Goal: Task Accomplishment & Management: Complete application form

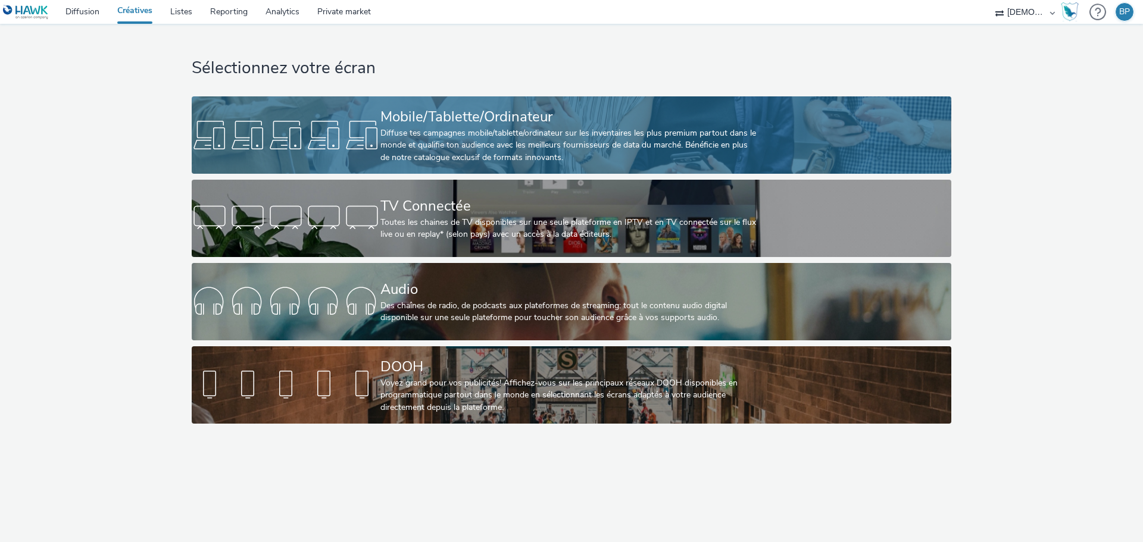
click at [530, 126] on div "Mobile/Tablette/Ordinateur" at bounding box center [568, 117] width 377 height 21
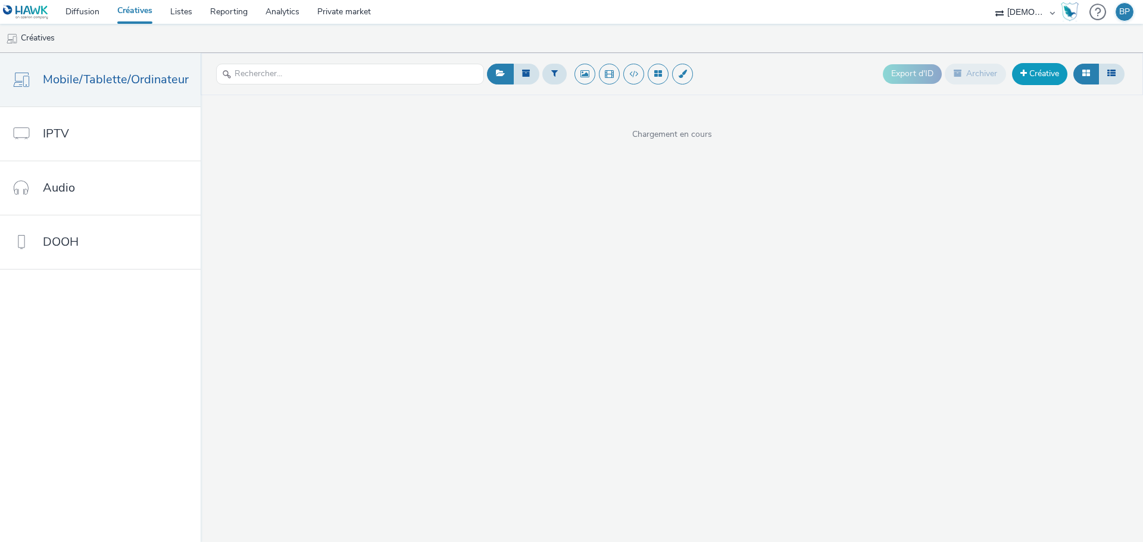
click at [1036, 70] on link "Créative" at bounding box center [1039, 73] width 55 height 21
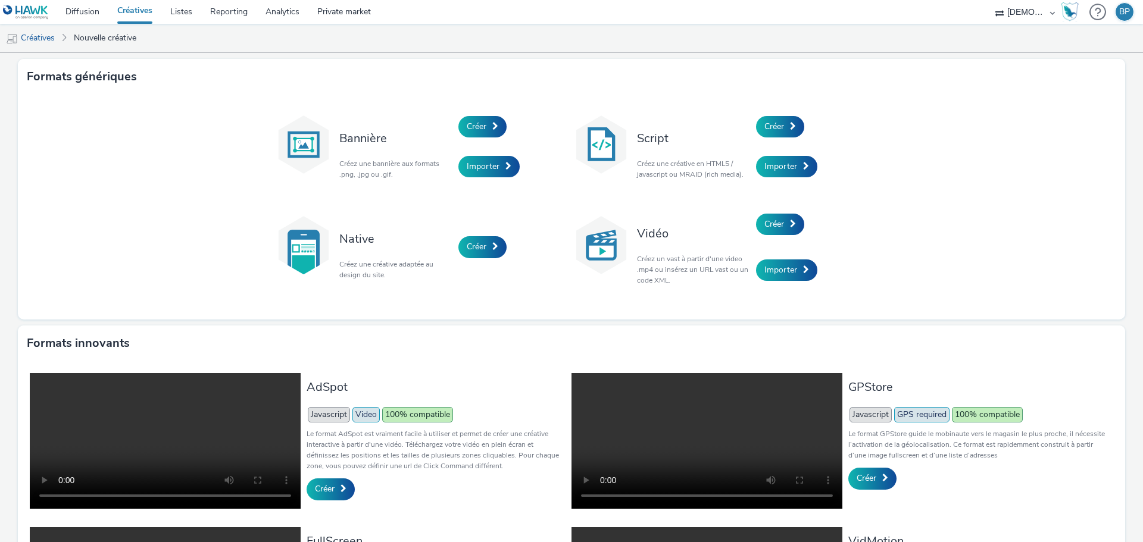
click at [800, 130] on div "Créer" at bounding box center [812, 127] width 113 height 40
click at [777, 138] on div "Créer" at bounding box center [812, 127] width 113 height 40
click at [780, 130] on span "Créer" at bounding box center [774, 126] width 20 height 11
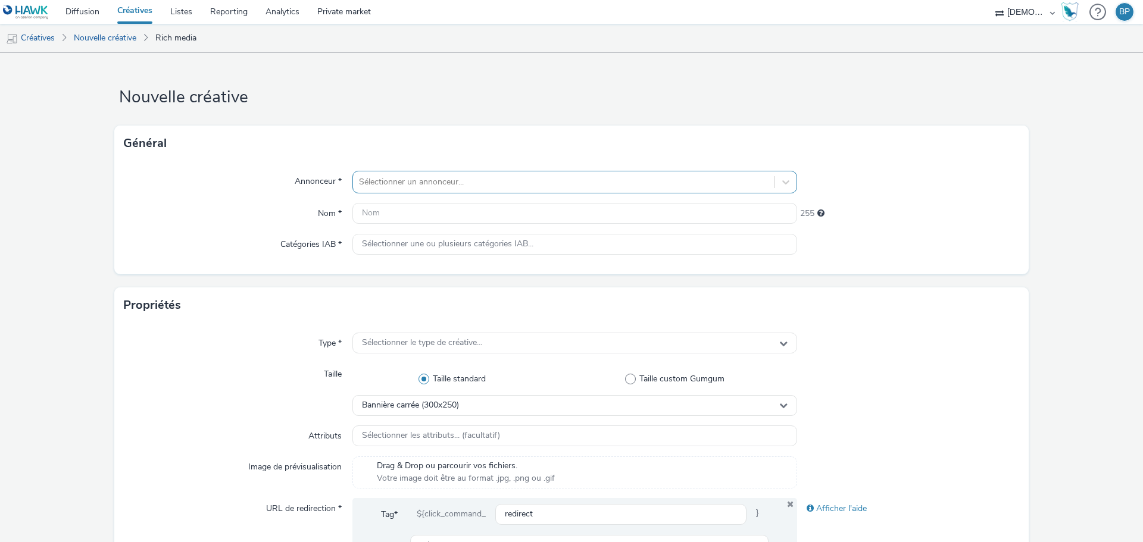
click at [451, 183] on div at bounding box center [563, 182] width 409 height 14
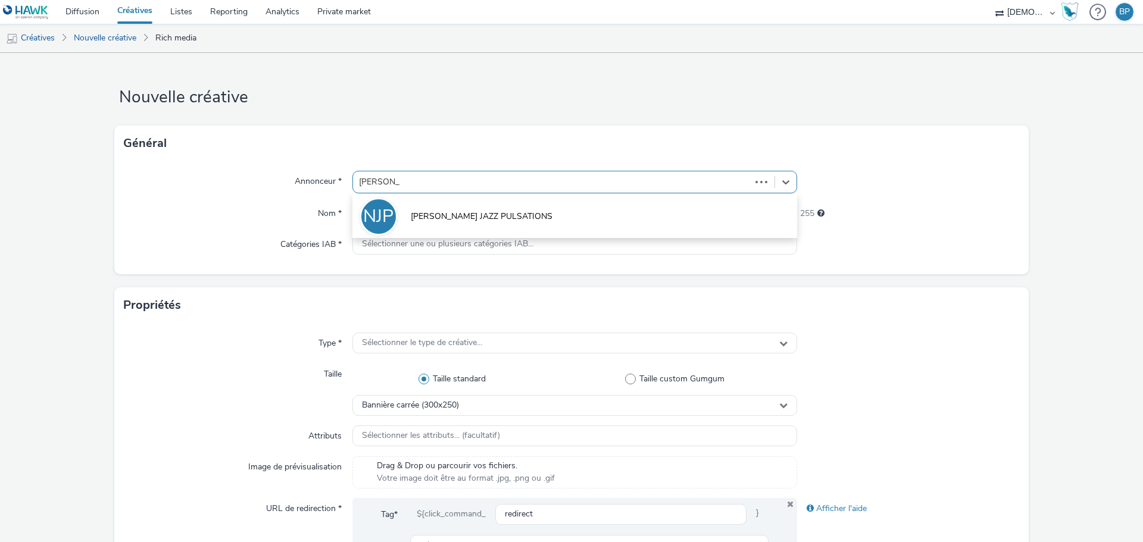
type input "[PERSON_NAME]"
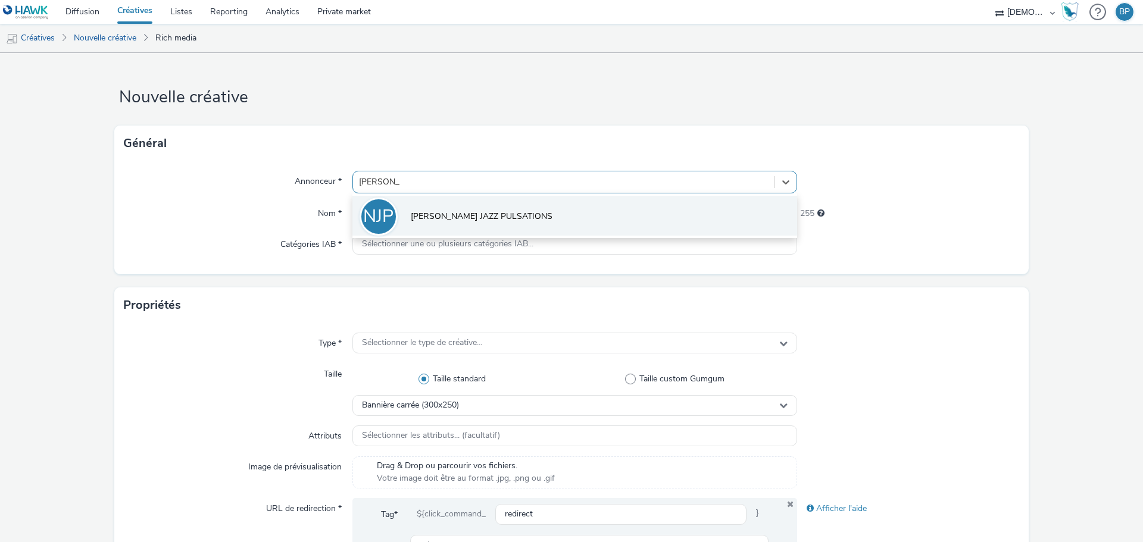
drag, startPoint x: 540, startPoint y: 221, endPoint x: 478, endPoint y: 209, distance: 62.6
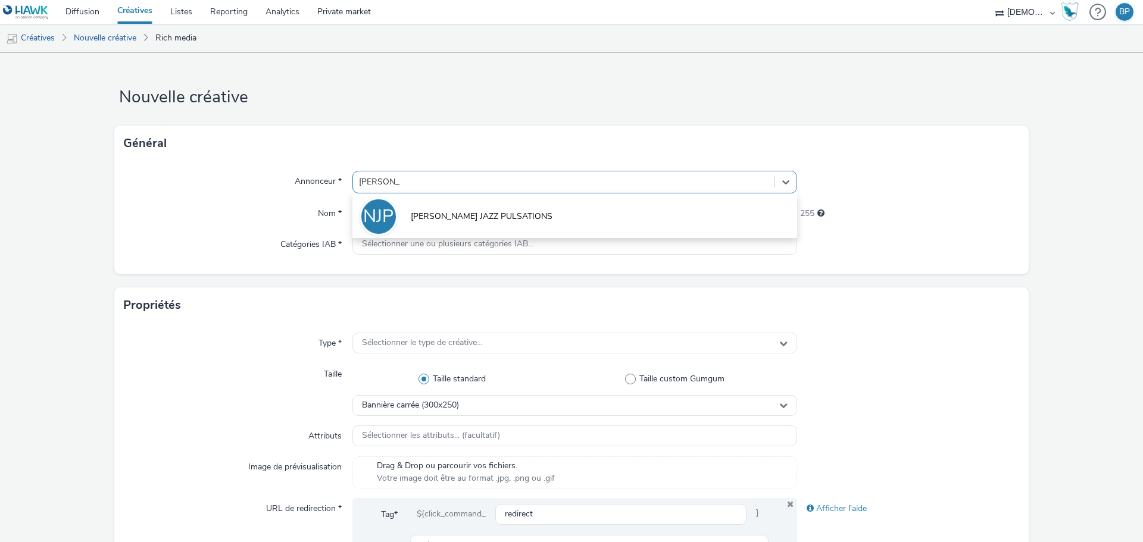
click at [540, 221] on li "NJP [PERSON_NAME] JAZZ PULSATIONS" at bounding box center [574, 216] width 445 height 40
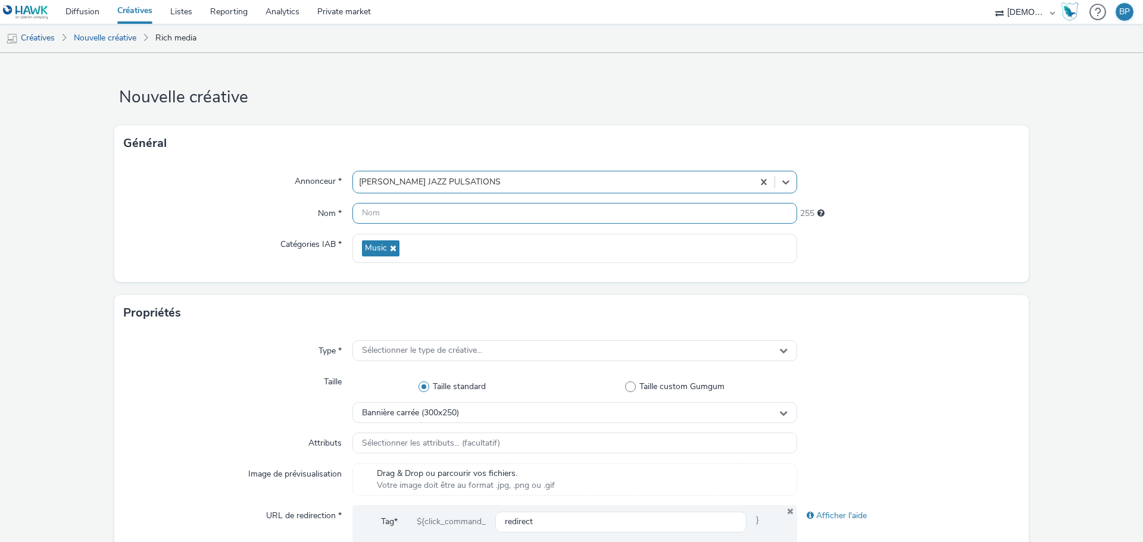
click at [478, 209] on input "text" at bounding box center [574, 213] width 445 height 21
type input "320x480_jazz"
click at [919, 192] on div at bounding box center [908, 182] width 223 height 23
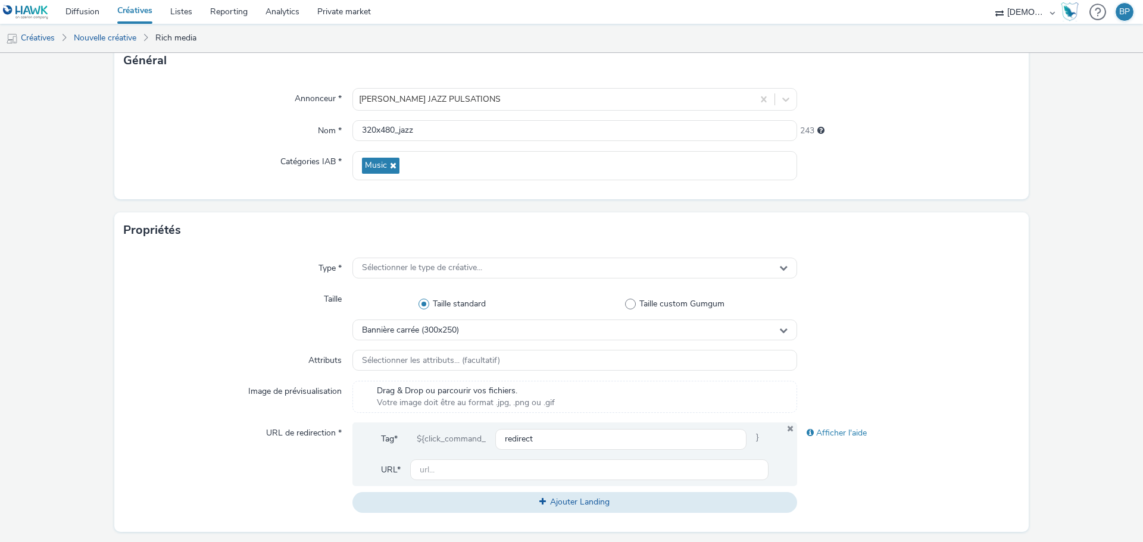
scroll to position [179, 0]
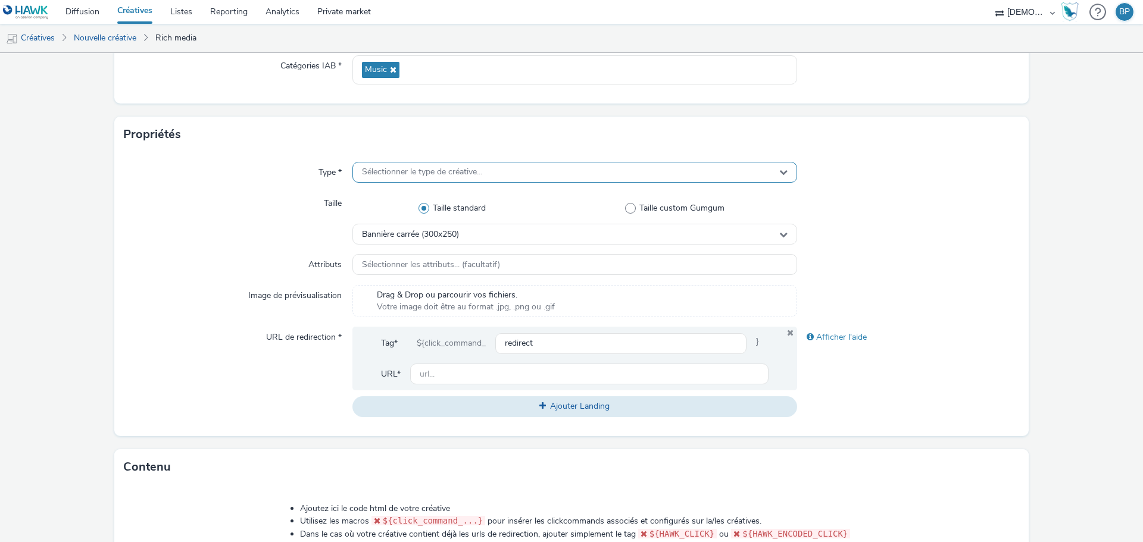
click at [447, 172] on span "Sélectionner le type de créative..." at bounding box center [422, 172] width 120 height 10
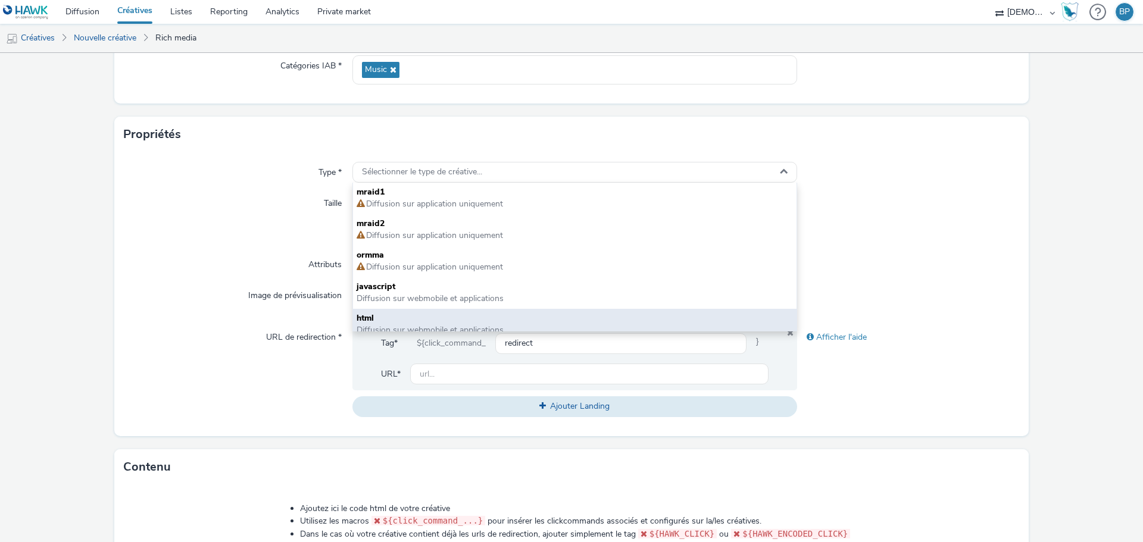
click at [428, 316] on span "html" at bounding box center [574, 318] width 436 height 12
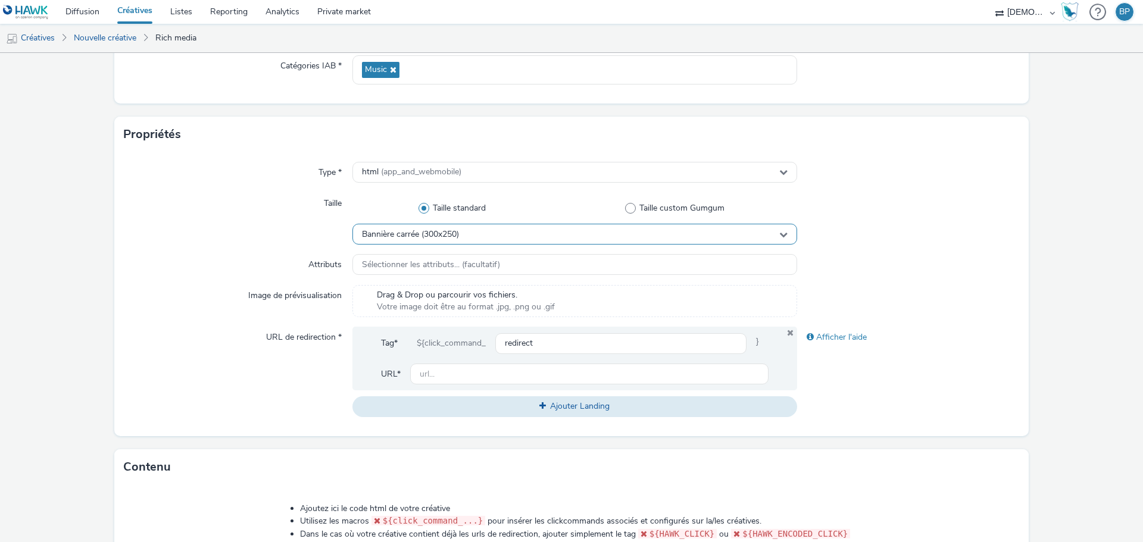
click at [425, 230] on span "Bannière carrée (300x250)" at bounding box center [410, 235] width 97 height 10
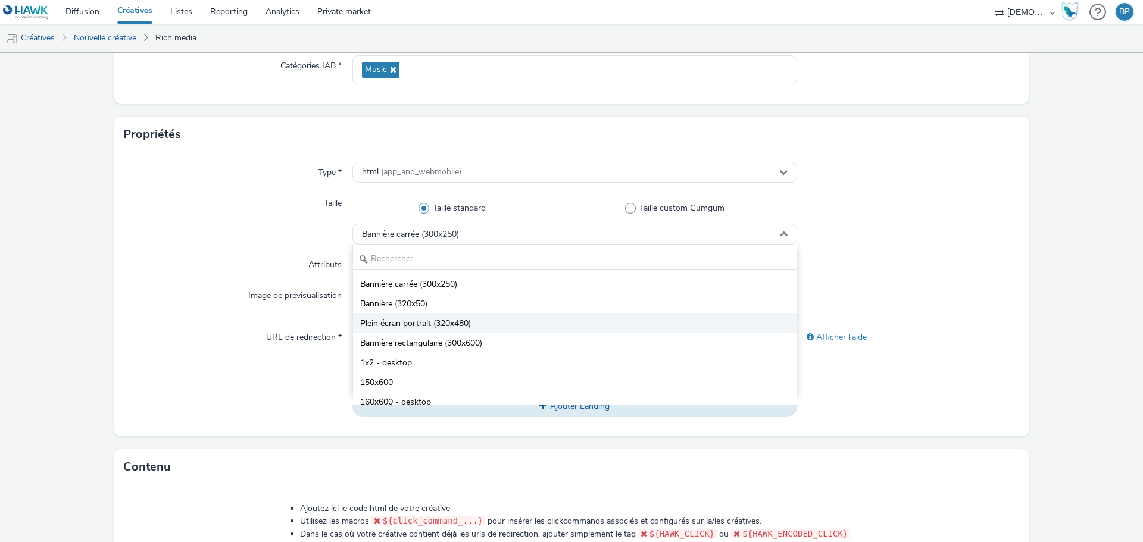
click at [437, 323] on span "Plein écran portrait (320x480)" at bounding box center [415, 324] width 111 height 12
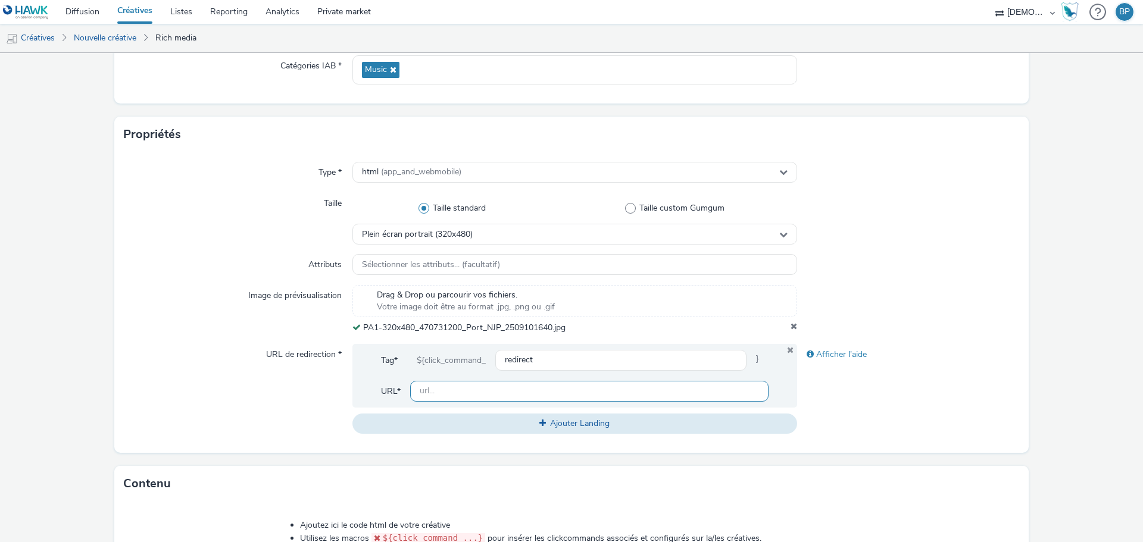
drag, startPoint x: 456, startPoint y: 395, endPoint x: 694, endPoint y: 345, distance: 242.7
click at [456, 395] on input "text" at bounding box center [589, 391] width 358 height 21
paste input "[URL][DOMAIN_NAME]"
type input "[URL][DOMAIN_NAME]"
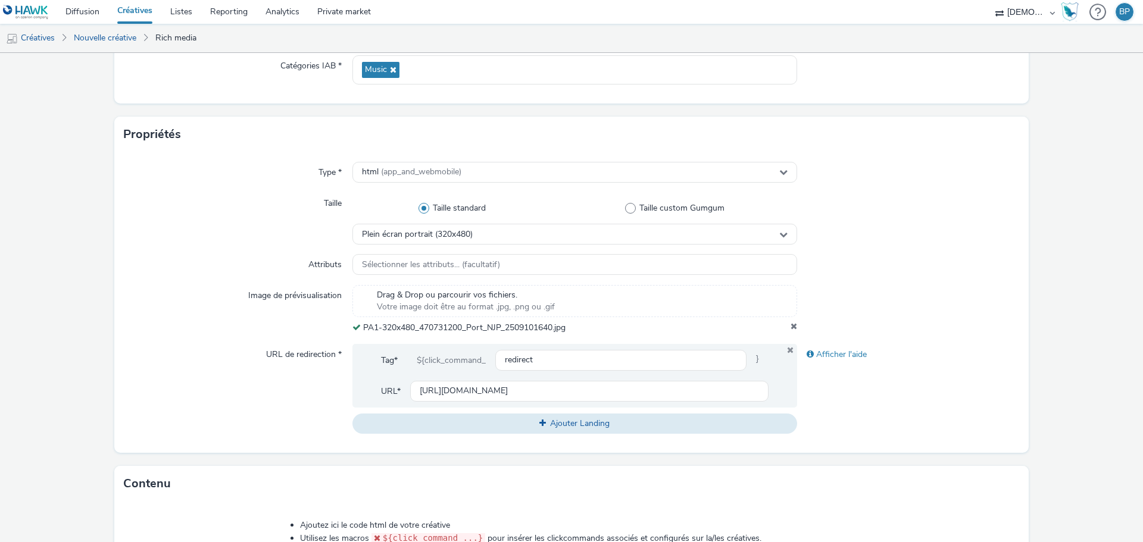
click at [914, 290] on div at bounding box center [908, 309] width 223 height 49
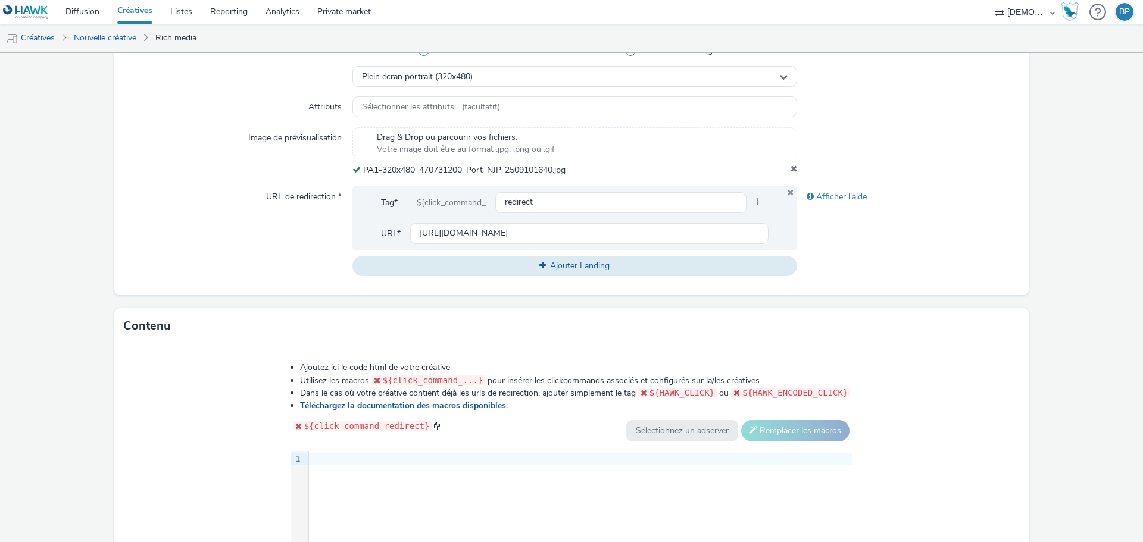
scroll to position [503, 0]
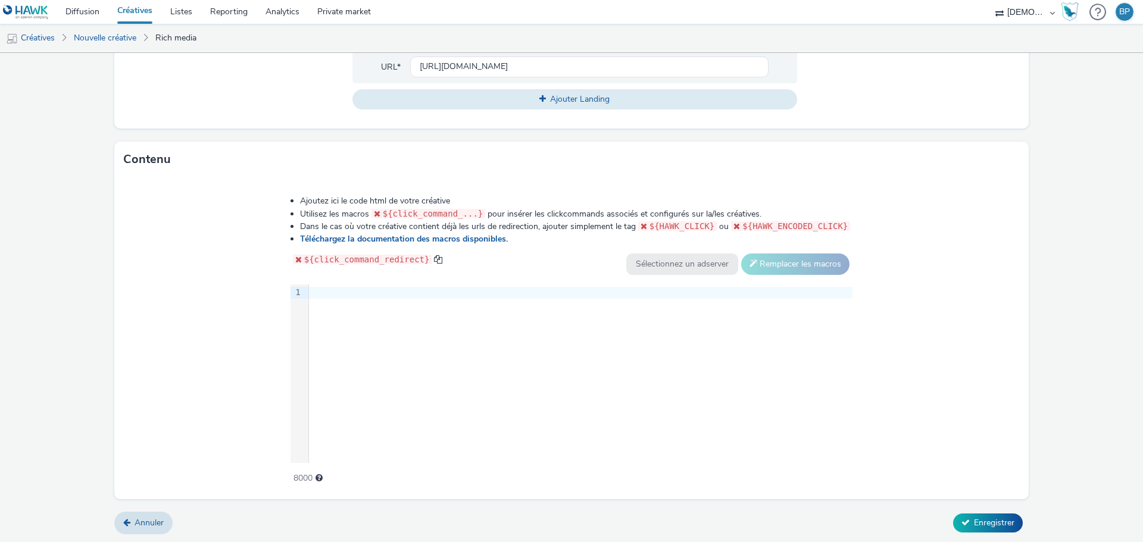
click at [927, 393] on div "Ajoutez ici le code html de votre créative Utilisez les macros ${click_command_…" at bounding box center [571, 337] width 914 height 321
click at [470, 294] on div at bounding box center [580, 293] width 543 height 12
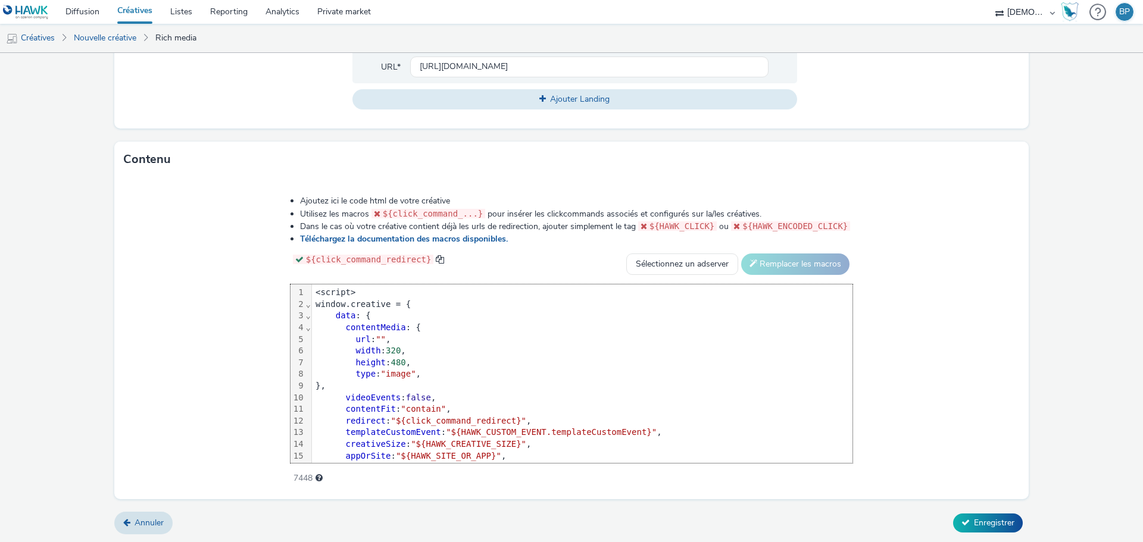
scroll to position [59, 0]
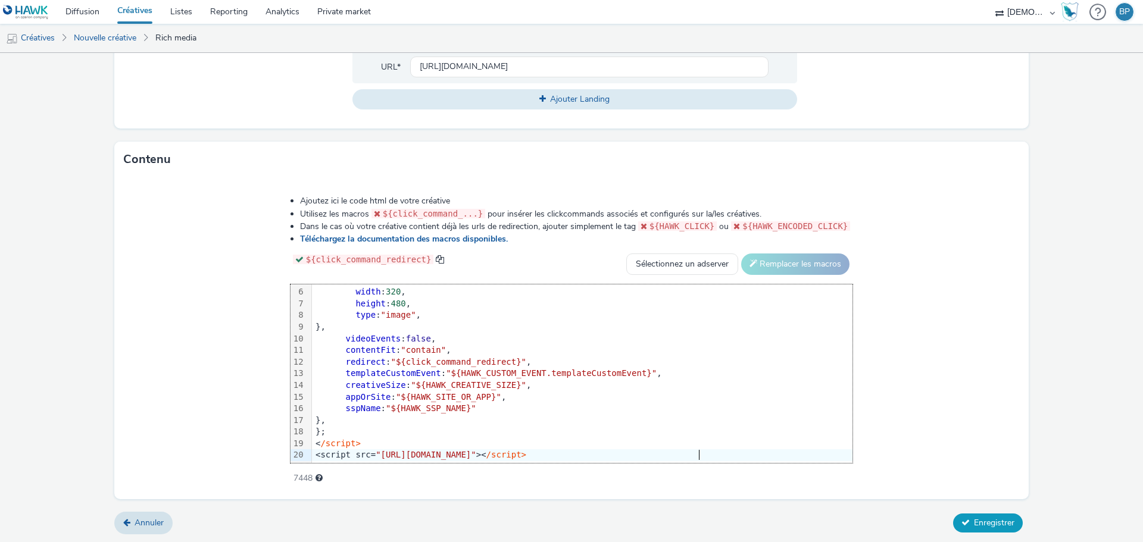
click at [996, 528] on button "Enregistrer" at bounding box center [988, 523] width 70 height 19
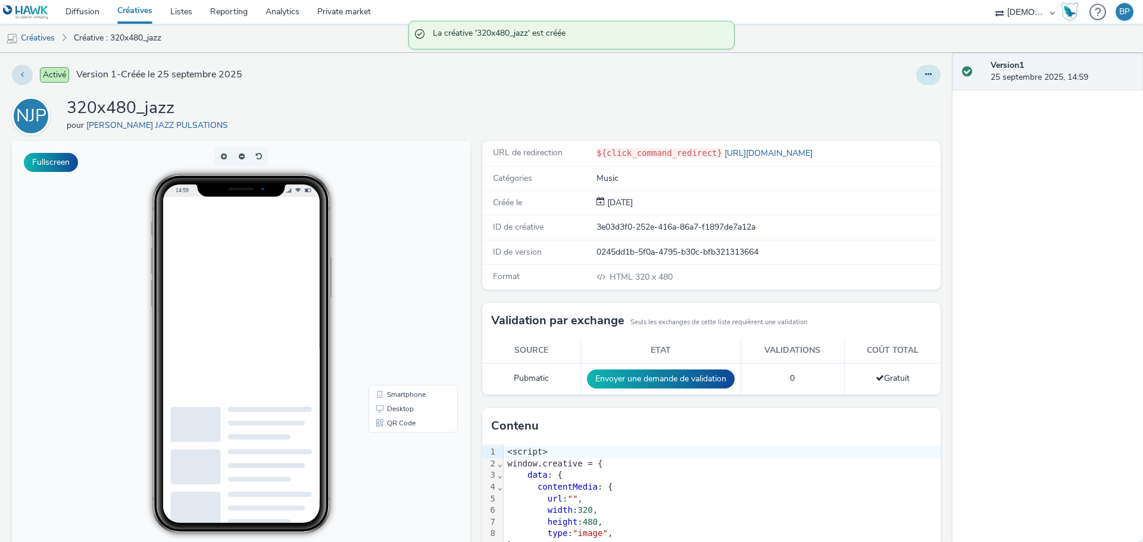
click at [922, 70] on button at bounding box center [928, 75] width 24 height 20
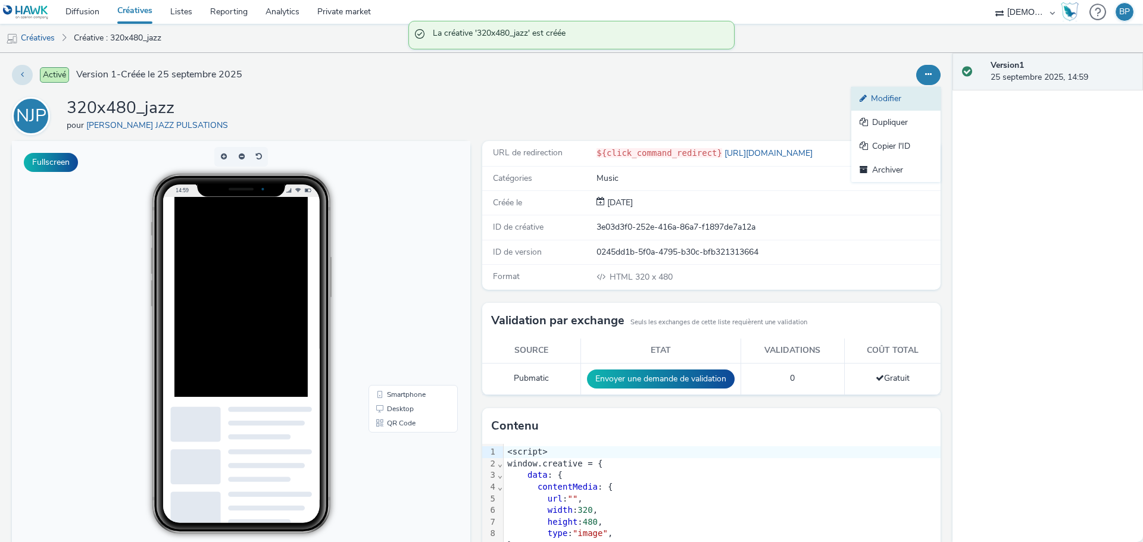
click at [911, 101] on link "Modifier" at bounding box center [895, 99] width 89 height 24
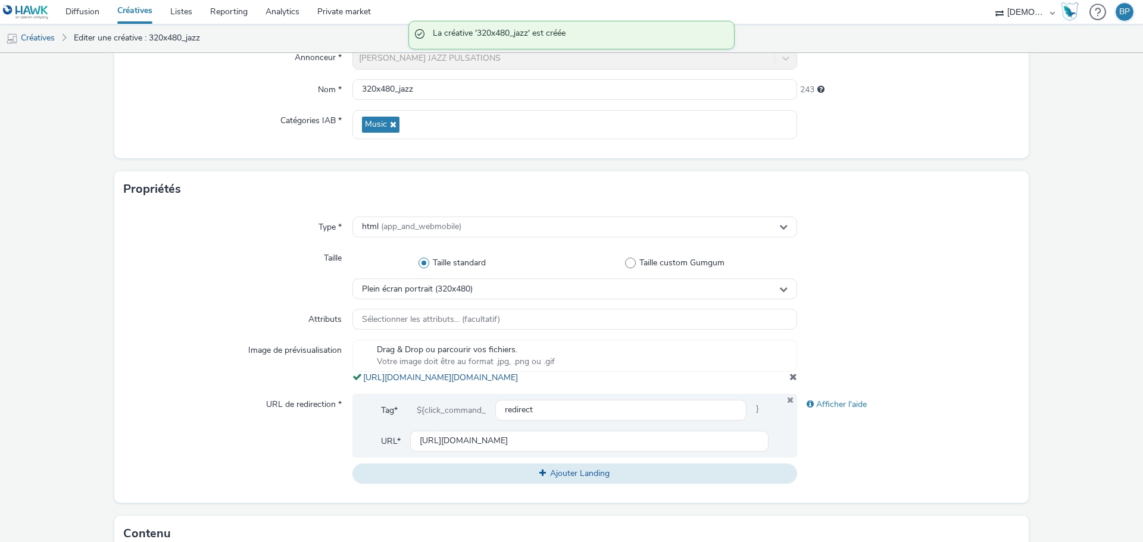
scroll to position [298, 0]
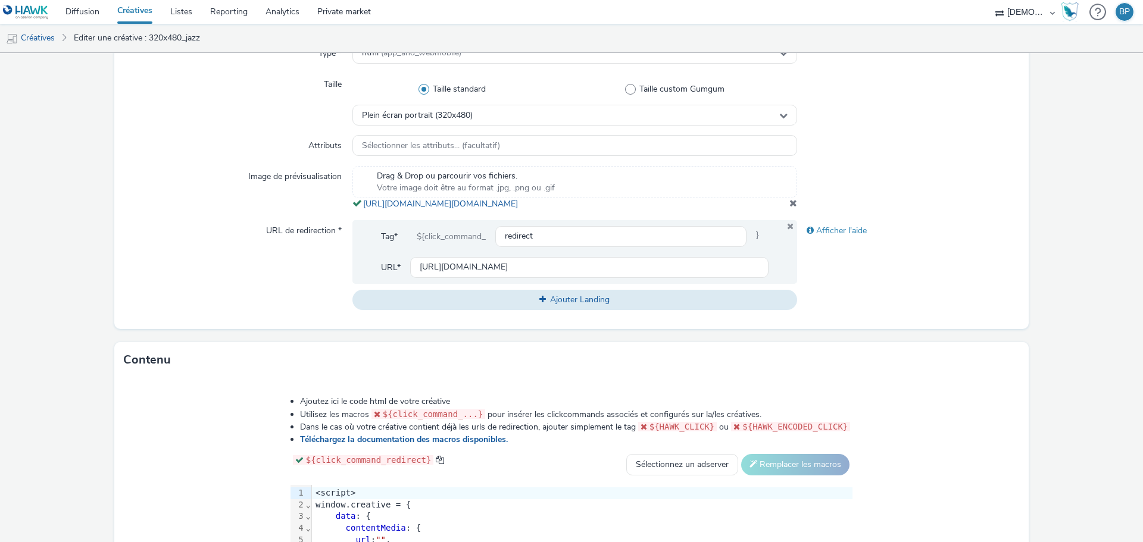
drag, startPoint x: 627, startPoint y: 220, endPoint x: 358, endPoint y: 207, distance: 268.7
click at [358, 207] on div "Drag & Drop ou parcourir vos fichiers. Votre image doit être au format .jpg, .p…" at bounding box center [574, 188] width 445 height 44
copy span "[URL][DOMAIN_NAME][DOMAIN_NAME]"
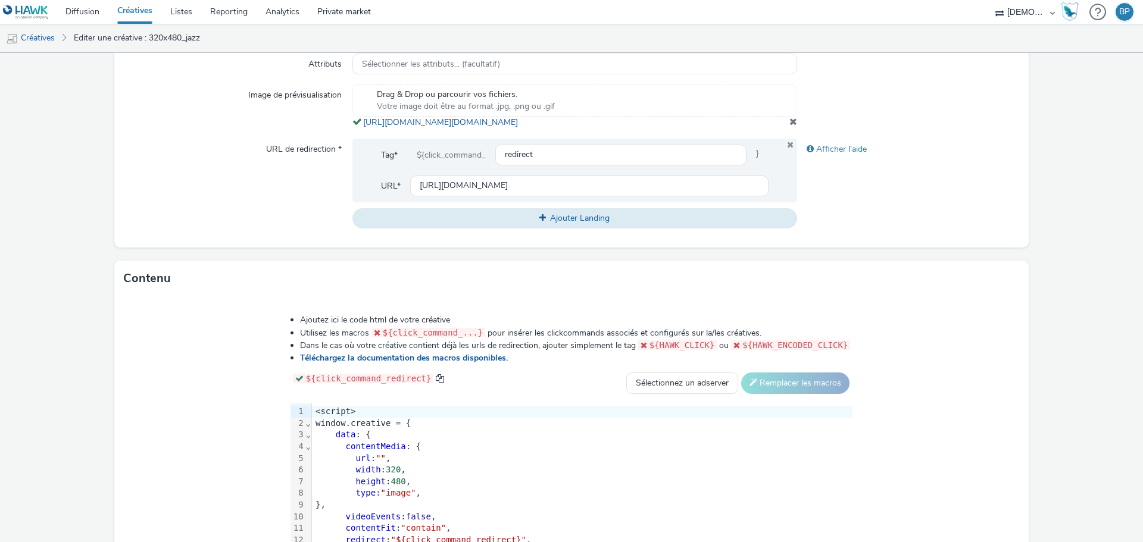
scroll to position [510, 0]
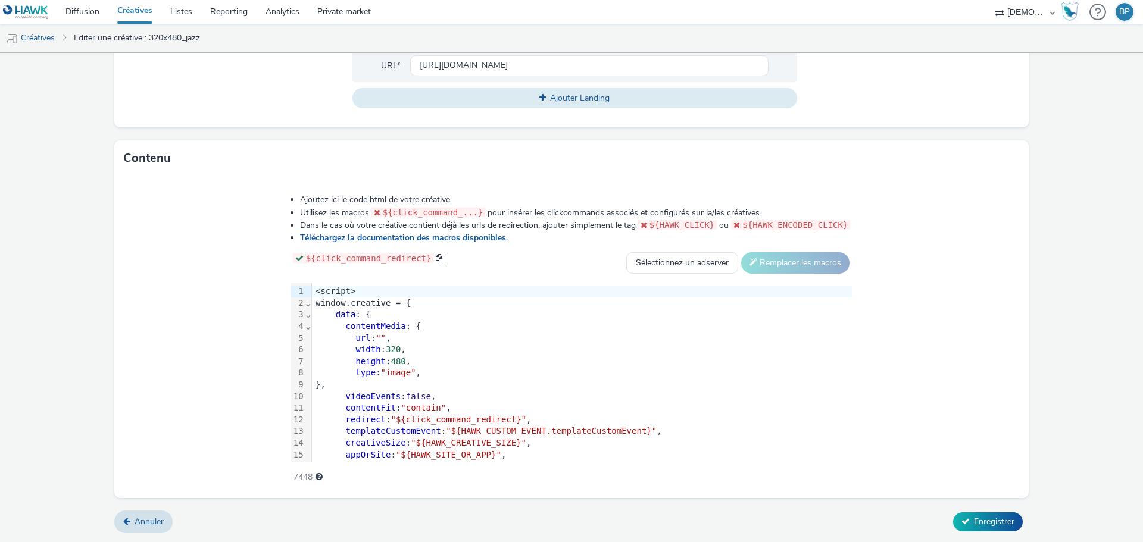
click at [383, 337] on span """" at bounding box center [381, 338] width 10 height 10
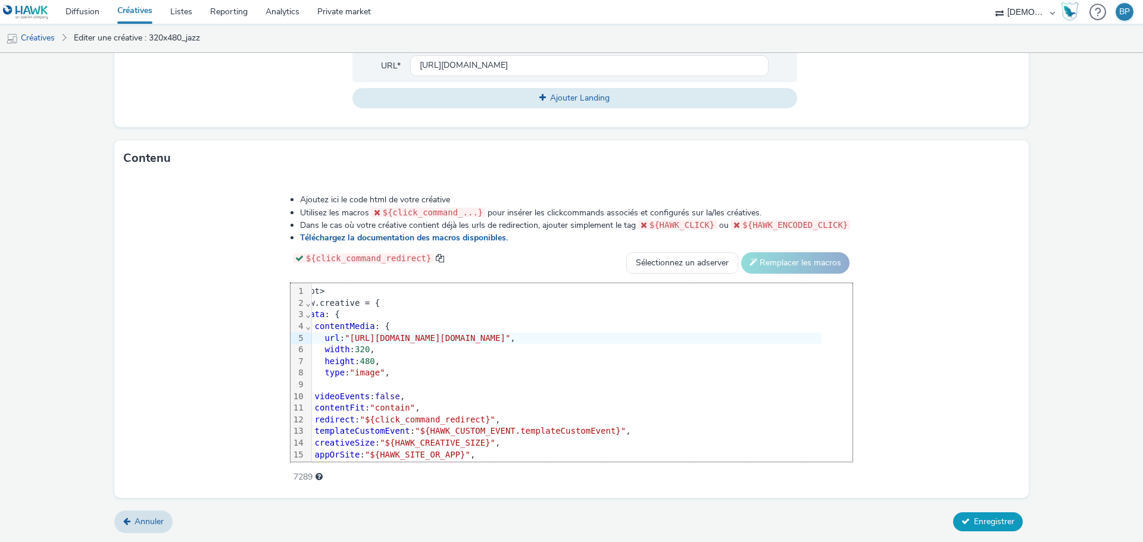
click at [984, 515] on button "Enregistrer" at bounding box center [988, 521] width 70 height 19
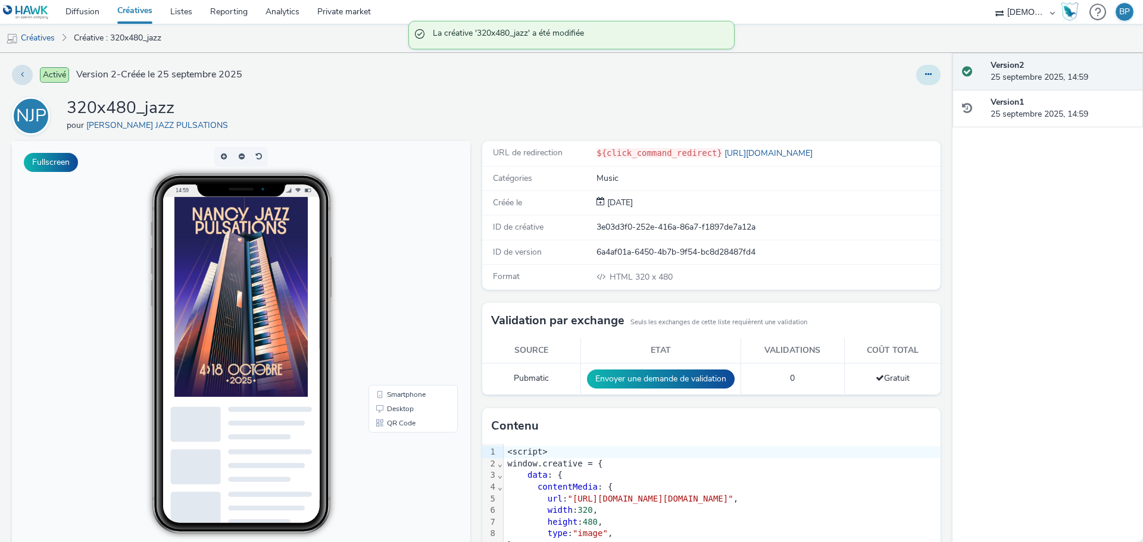
click at [916, 78] on button at bounding box center [928, 75] width 24 height 20
click at [867, 98] on link "Modifier" at bounding box center [895, 99] width 89 height 24
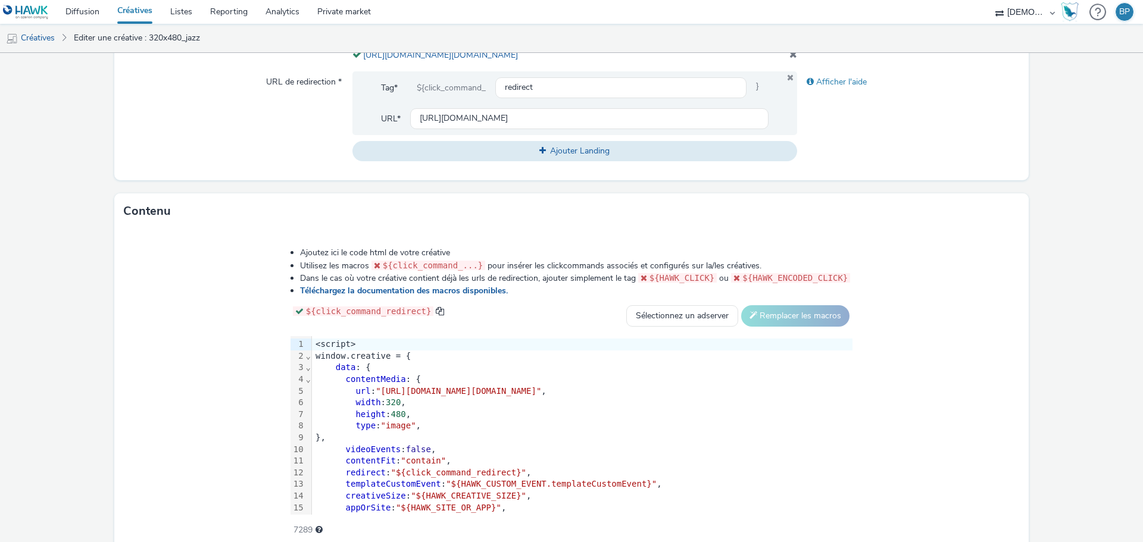
scroll to position [510, 0]
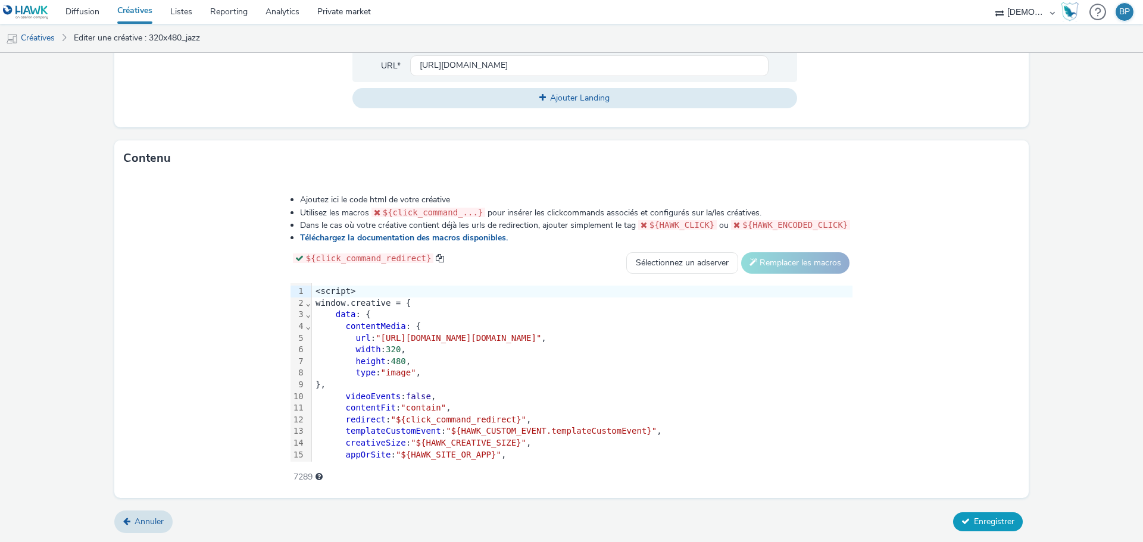
click at [984, 518] on span "Enregistrer" at bounding box center [994, 521] width 40 height 11
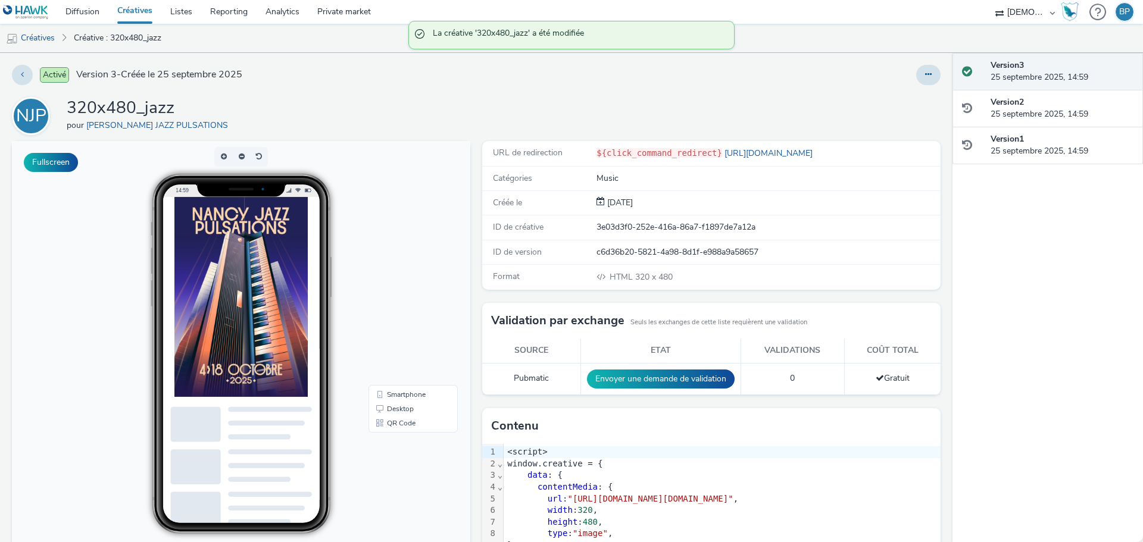
click at [133, 6] on link "Créatives" at bounding box center [134, 12] width 53 height 24
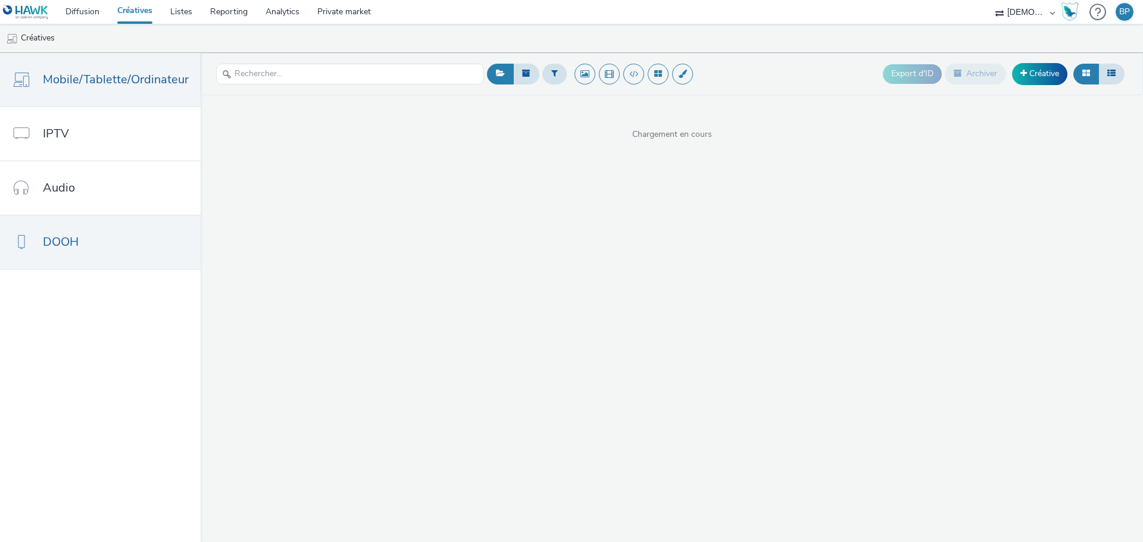
click at [43, 248] on span "DOOH" at bounding box center [61, 241] width 36 height 17
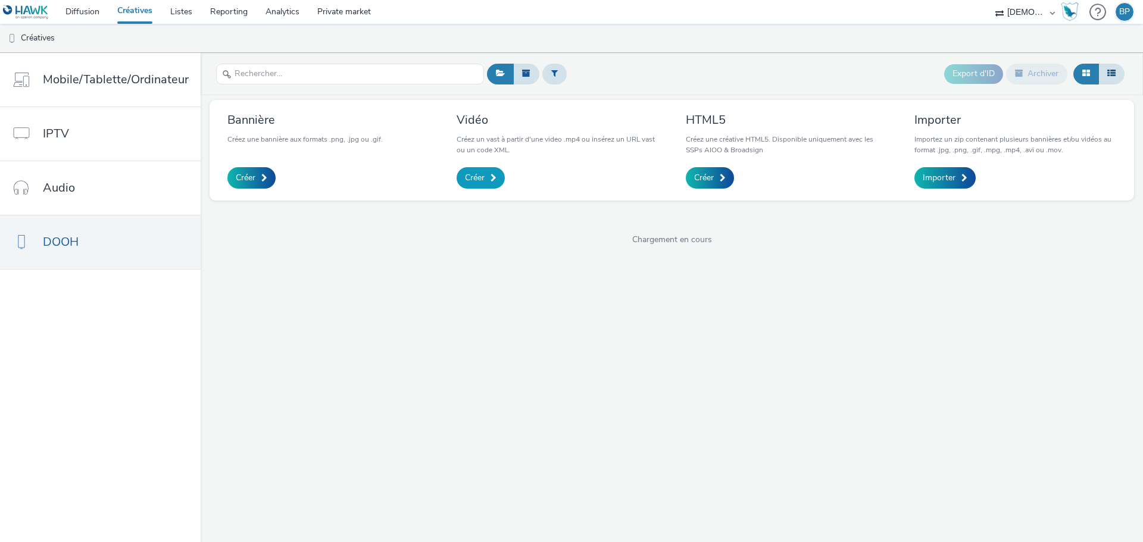
click at [499, 180] on link "Créer" at bounding box center [480, 177] width 48 height 21
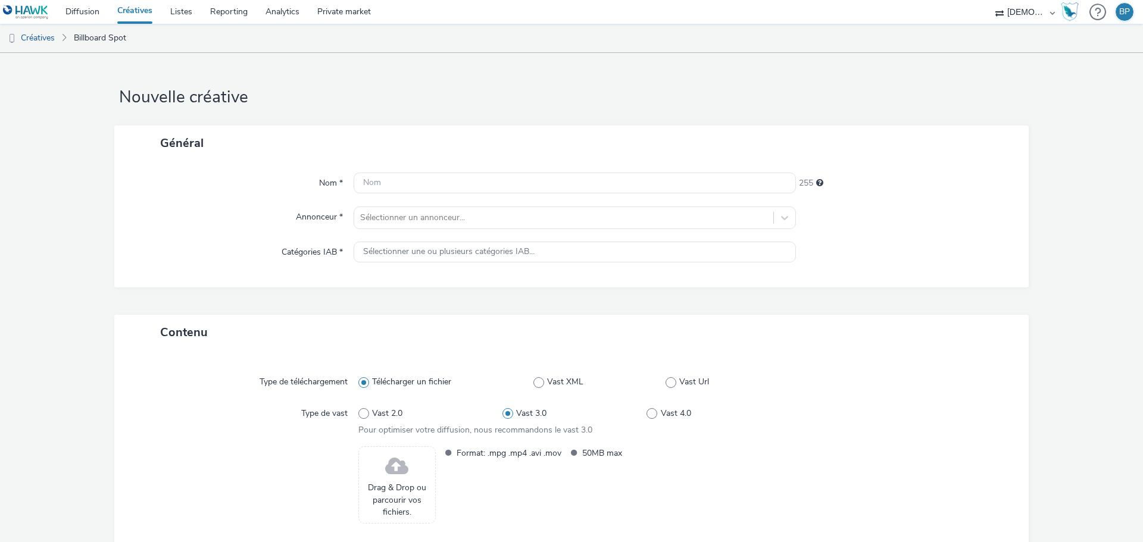
click at [412, 171] on div "Nom * 255 Annonceur * Sélectionner un annonceur... Catégories IAB * Sélectionne…" at bounding box center [571, 224] width 914 height 127
click at [422, 182] on input "text" at bounding box center [575, 183] width 442 height 21
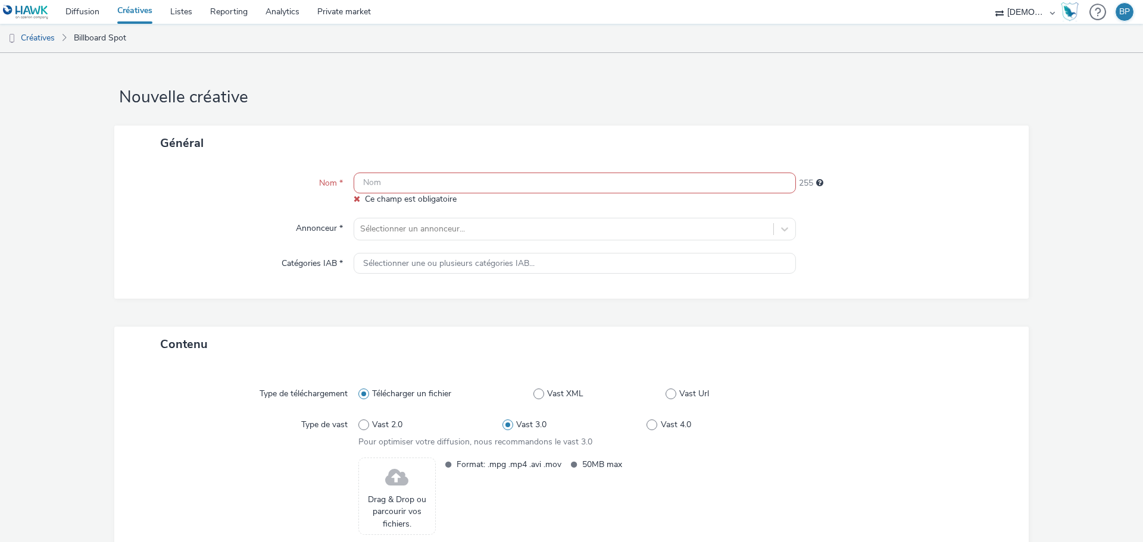
click at [416, 183] on input "text" at bounding box center [575, 183] width 442 height 21
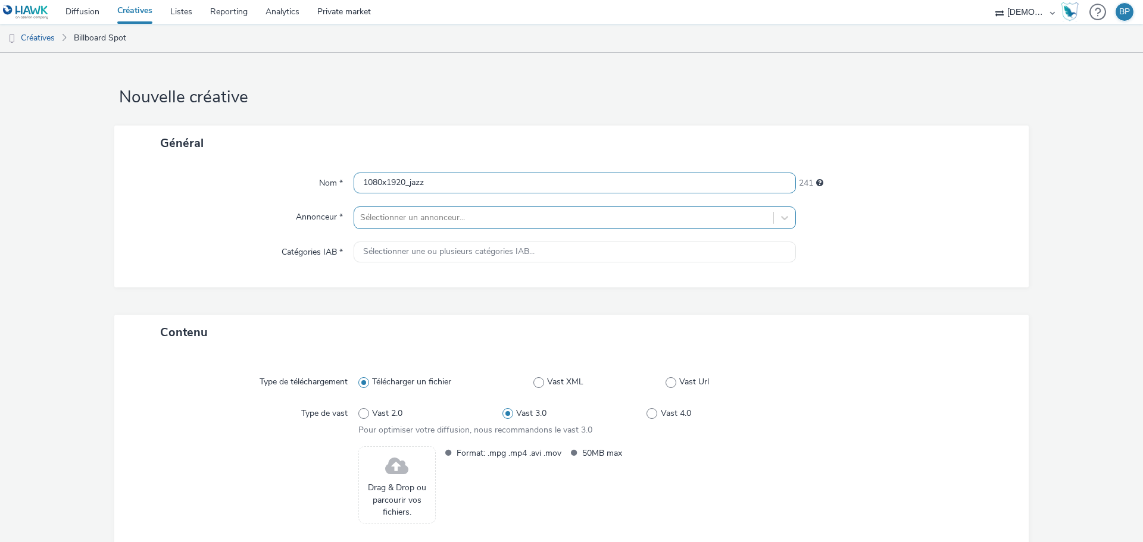
type input "1080x1920_jazz"
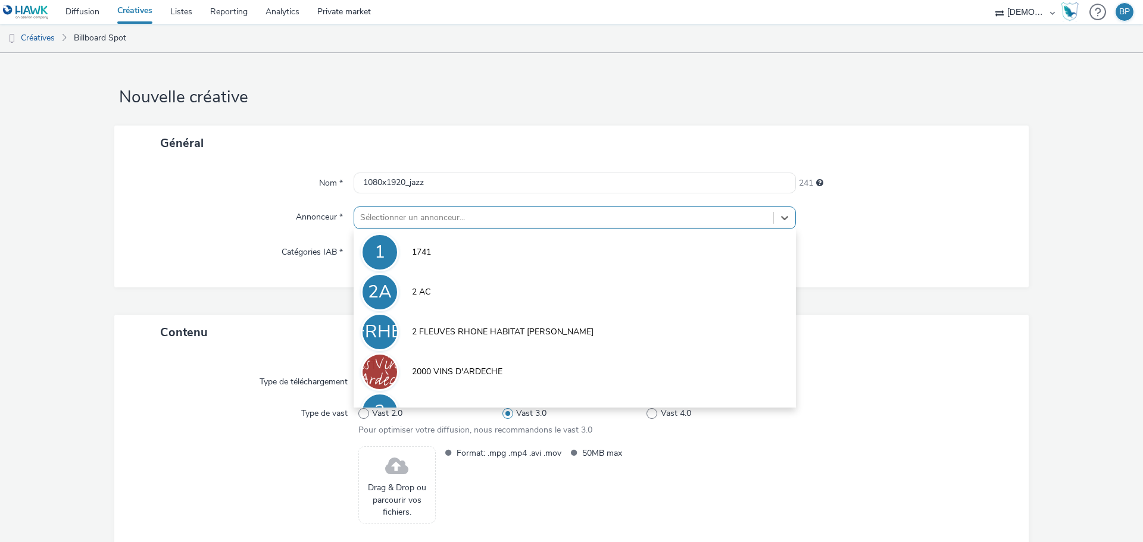
click at [479, 222] on div at bounding box center [563, 218] width 407 height 14
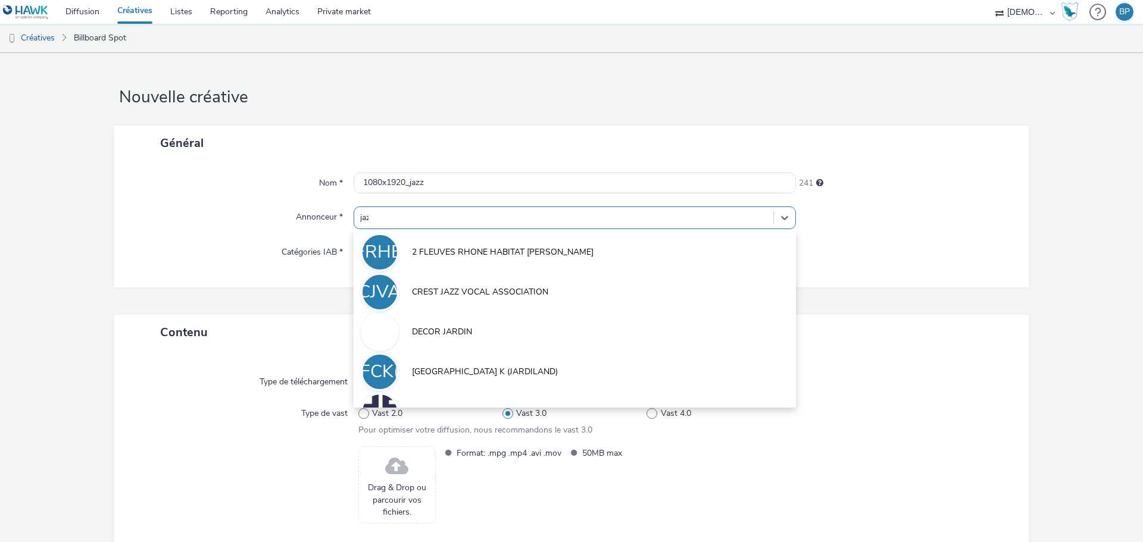
type input "jazz"
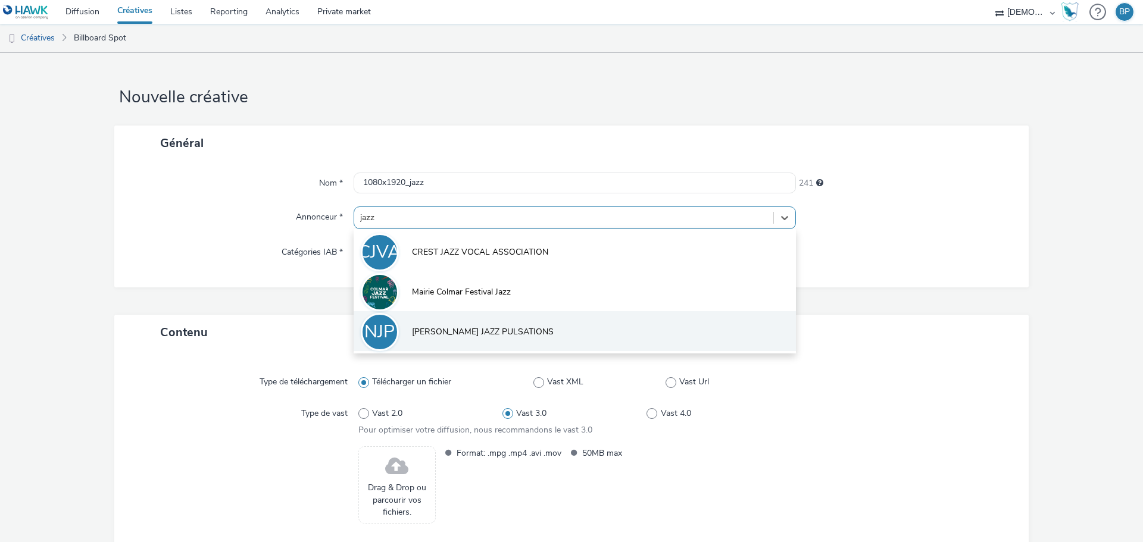
click at [515, 331] on li "NJP [PERSON_NAME] JAZZ PULSATIONS" at bounding box center [575, 331] width 442 height 40
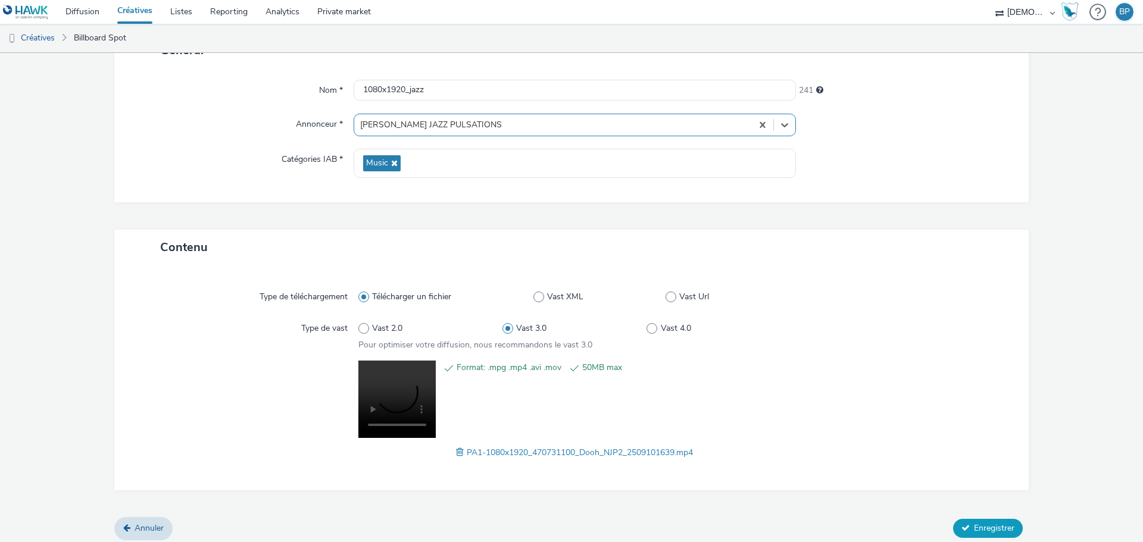
scroll to position [99, 0]
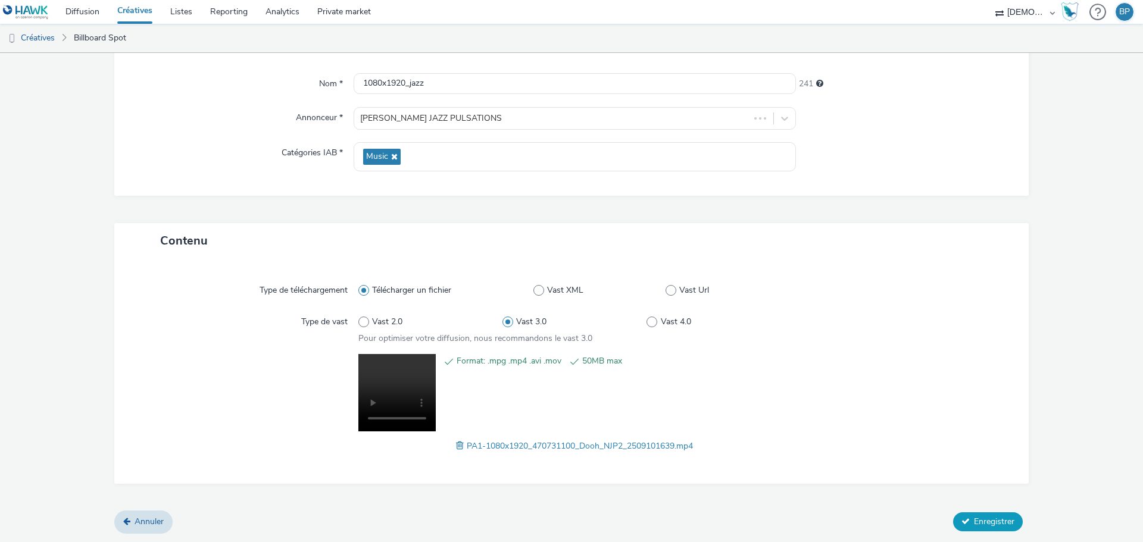
click at [982, 525] on span "Enregistrer" at bounding box center [994, 521] width 40 height 11
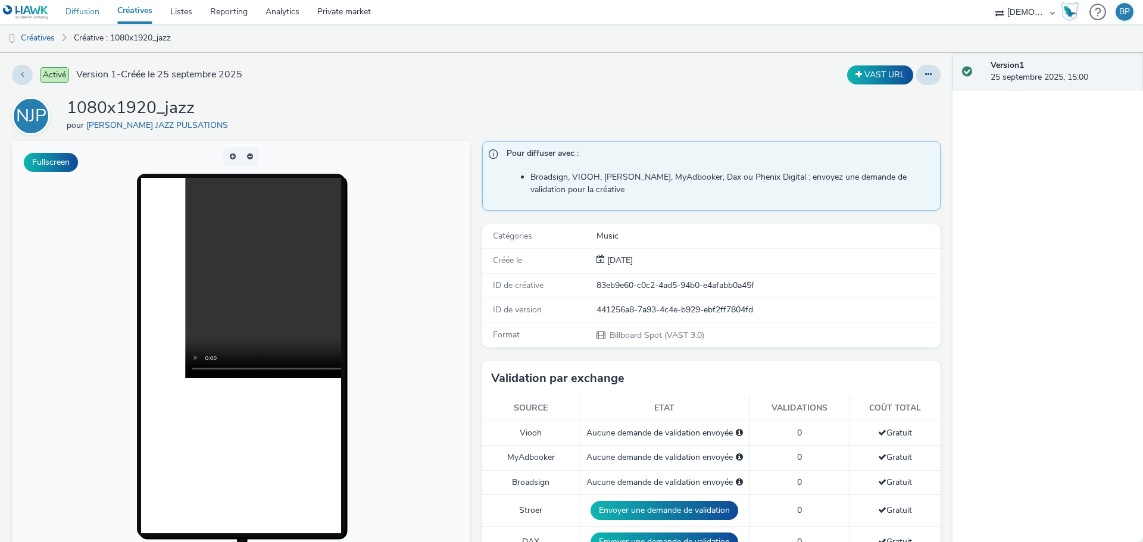
click at [73, 16] on link "Diffusion" at bounding box center [83, 12] width 52 height 24
